Goal: Information Seeking & Learning: Compare options

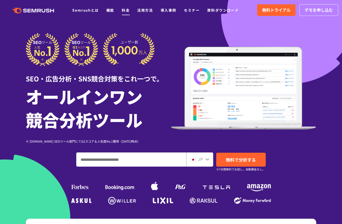
click at [125, 11] on link "料金" at bounding box center [126, 10] width 8 height 5
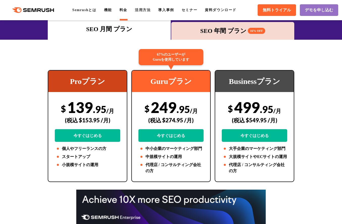
scroll to position [76, 0]
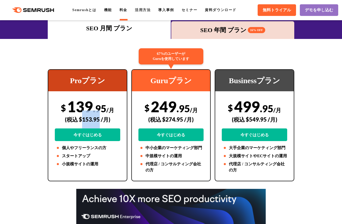
drag, startPoint x: 99, startPoint y: 119, endPoint x: 83, endPoint y: 119, distance: 16.2
click at [83, 119] on div "(税込 $153.95 /月)" at bounding box center [87, 119] width 65 height 18
copy div "153.95"
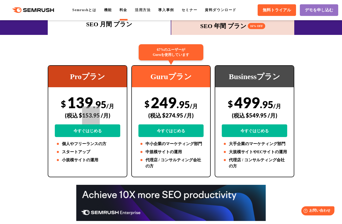
scroll to position [81, 0]
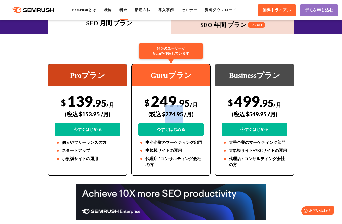
drag, startPoint x: 166, startPoint y: 112, endPoint x: 183, endPoint y: 113, distance: 16.5
click at [183, 113] on div "(税込 $274.95 /月)" at bounding box center [170, 114] width 65 height 18
copy div "274.95"
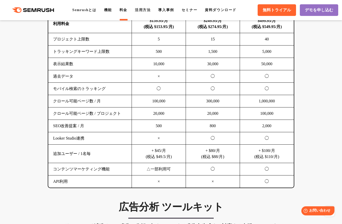
scroll to position [337, 0]
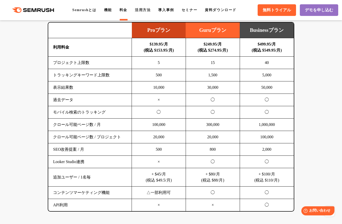
click at [125, 11] on link "料金" at bounding box center [123, 10] width 8 height 4
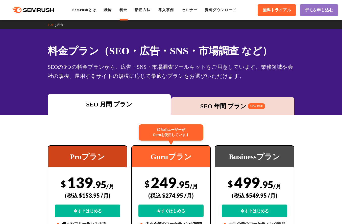
click at [193, 104] on div "SEO 年間 プラン 16% OFF" at bounding box center [233, 106] width 118 height 9
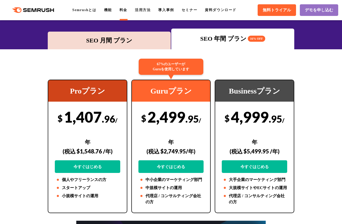
scroll to position [66, 0]
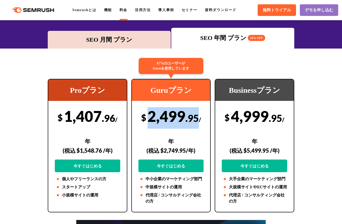
drag, startPoint x: 194, startPoint y: 117, endPoint x: 147, endPoint y: 117, distance: 47.7
click at [147, 117] on div "$ 2,499 .95 /年 (税込 $2,749.95/年) 今すぐはじめる" at bounding box center [170, 139] width 65 height 65
copy div "2,499 .95"
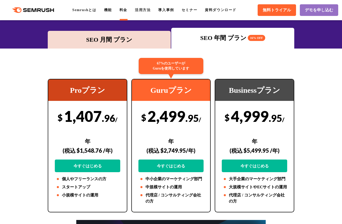
click at [167, 141] on div "(税込 $2,749.95/年)" at bounding box center [170, 150] width 65 height 18
drag, startPoint x: 164, startPoint y: 129, endPoint x: 185, endPoint y: 129, distance: 21.0
click at [185, 141] on div "(税込 $2,749.95/年)" at bounding box center [170, 150] width 65 height 18
copy div "2,749.95"
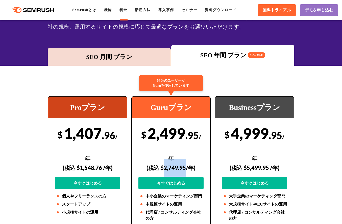
scroll to position [48, 0]
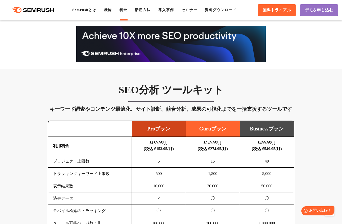
scroll to position [254, 0]
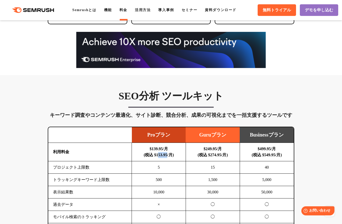
drag, startPoint x: 170, startPoint y: 140, endPoint x: 156, endPoint y: 140, distance: 14.4
click at [156, 146] on b "$139.95/月 (税込 $153.95/月)" at bounding box center [159, 151] width 30 height 10
copy b "53.95"
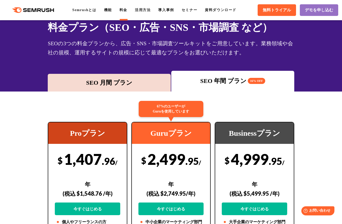
scroll to position [38, 0]
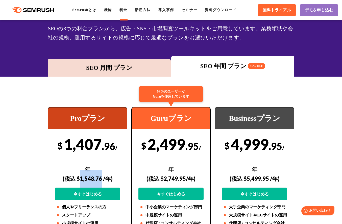
drag, startPoint x: 81, startPoint y: 156, endPoint x: 101, endPoint y: 155, distance: 20.5
click at [101, 169] on div "(税込 $1,548.76 /年)" at bounding box center [87, 178] width 65 height 18
copy div "1,548.76"
drag, startPoint x: 164, startPoint y: 157, endPoint x: 185, endPoint y: 155, distance: 21.3
click at [185, 169] on div "(税込 $2,749.95/年)" at bounding box center [170, 178] width 65 height 18
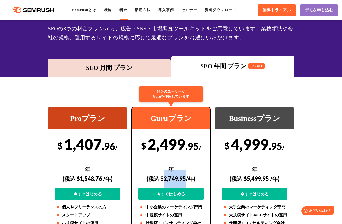
copy div "2,749.95"
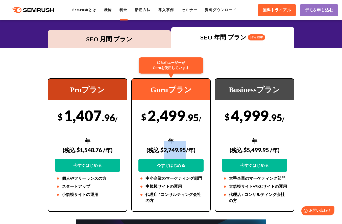
scroll to position [69, 0]
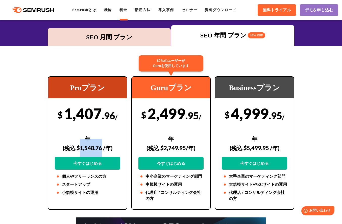
drag, startPoint x: 101, startPoint y: 127, endPoint x: 80, endPoint y: 126, distance: 21.2
click at [80, 139] on div "(税込 $1,548.76 /年)" at bounding box center [87, 148] width 65 height 18
copy div "1,548.76"
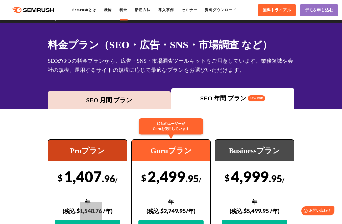
scroll to position [0, 0]
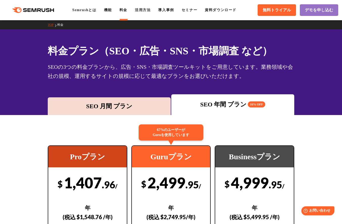
click at [115, 104] on div "SEO 月間 プラン" at bounding box center [109, 106] width 118 height 9
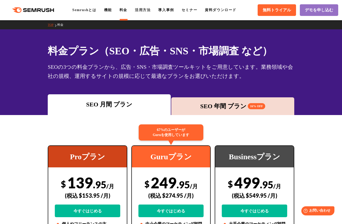
click at [195, 102] on div "SEO 年間 プラン 16% OFF" at bounding box center [233, 106] width 118 height 9
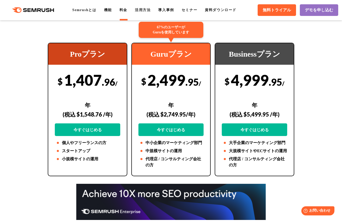
scroll to position [102, 0]
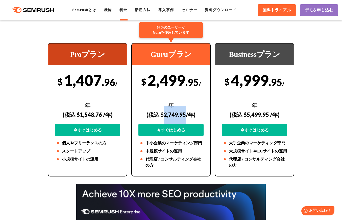
drag, startPoint x: 165, startPoint y: 93, endPoint x: 185, endPoint y: 91, distance: 20.5
click at [185, 106] on div "(税込 $2,749.95/年)" at bounding box center [170, 115] width 65 height 18
copy div "2,749.95"
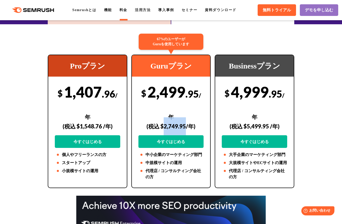
scroll to position [91, 0]
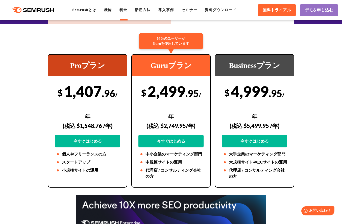
click at [178, 89] on div "$ 2,499 .95 /年 (税込 $2,749.95/年) 今すぐはじめる" at bounding box center [170, 114] width 65 height 65
drag, startPoint x: 195, startPoint y: 91, endPoint x: 149, endPoint y: 92, distance: 46.2
click at [149, 92] on div "$ 2,499 .95 /年 (税込 $2,749.95/年) 今すぐはじめる" at bounding box center [170, 114] width 65 height 65
click at [164, 117] on div "(税込 $2,749.95/年)" at bounding box center [170, 126] width 65 height 18
drag, startPoint x: 164, startPoint y: 104, endPoint x: 185, endPoint y: 102, distance: 21.1
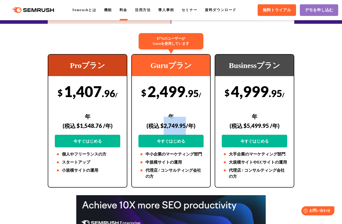
click at [185, 117] on div "(税込 $2,749.95/年)" at bounding box center [170, 126] width 65 height 18
copy div "2,749.95"
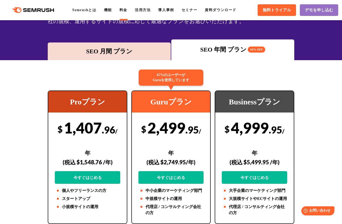
scroll to position [55, 0]
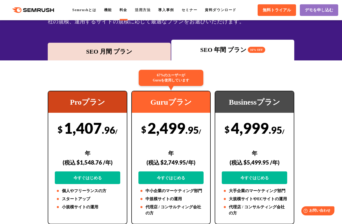
click at [110, 52] on div "SEO 月間 プラン" at bounding box center [109, 51] width 118 height 9
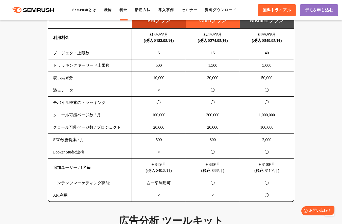
scroll to position [348, 0]
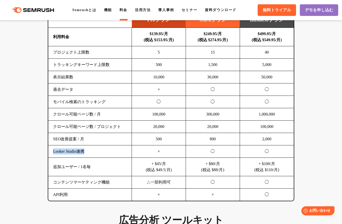
drag, startPoint x: 99, startPoint y: 155, endPoint x: 51, endPoint y: 156, distance: 48.0
click at [51, 156] on td "Looker Studio連携" at bounding box center [89, 151] width 83 height 12
copy td "Looker Studio連携"
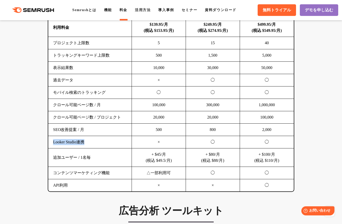
scroll to position [360, 0]
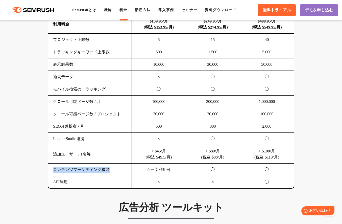
drag, startPoint x: 99, startPoint y: 176, endPoint x: 55, endPoint y: 176, distance: 43.9
click at [55, 176] on td "コンテンツマーケティング機能" at bounding box center [89, 169] width 83 height 12
copy td "コンテンツマーケティング機能"
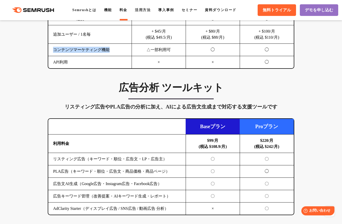
scroll to position [472, 0]
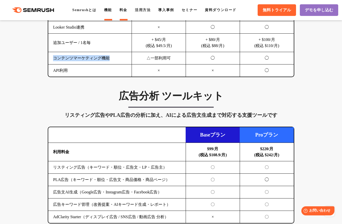
click at [112, 11] on link "機能" at bounding box center [108, 10] width 8 height 4
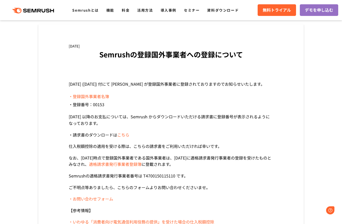
scroll to position [27, 0]
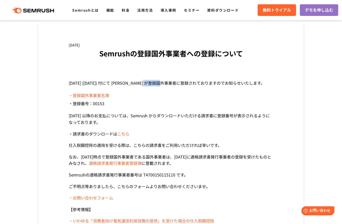
drag, startPoint x: 153, startPoint y: 83, endPoint x: 170, endPoint y: 82, distance: 17.4
click at [170, 82] on p "令和5年4月3日 (2023/4/3) 付にて Semrush が登録国外事業者に登録されておりますのでお知らせいたします。" at bounding box center [171, 83] width 205 height 7
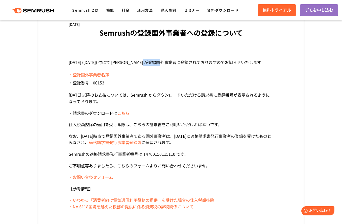
scroll to position [0, 0]
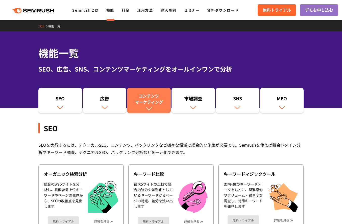
click at [139, 99] on div "コンテンツ マーケティング" at bounding box center [149, 99] width 39 height 12
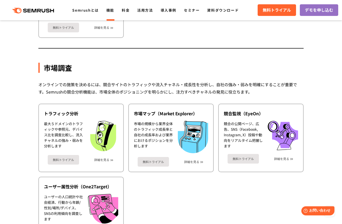
scroll to position [816, 0]
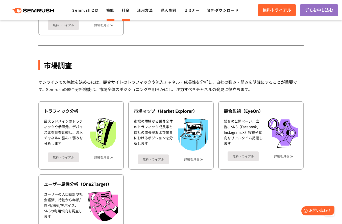
click at [124, 11] on link "料金" at bounding box center [126, 10] width 8 height 5
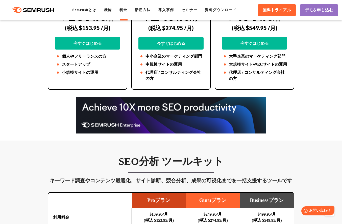
scroll to position [139, 0]
